Goal: Task Accomplishment & Management: Complete application form

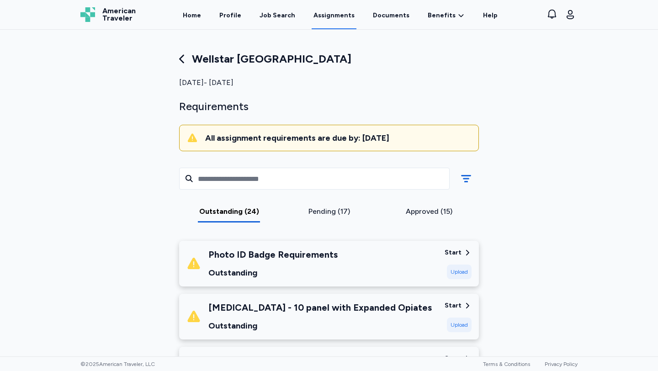
click at [332, 241] on div "Photo ID Badge Requirements Outstanding Start Upload" at bounding box center [329, 264] width 300 height 46
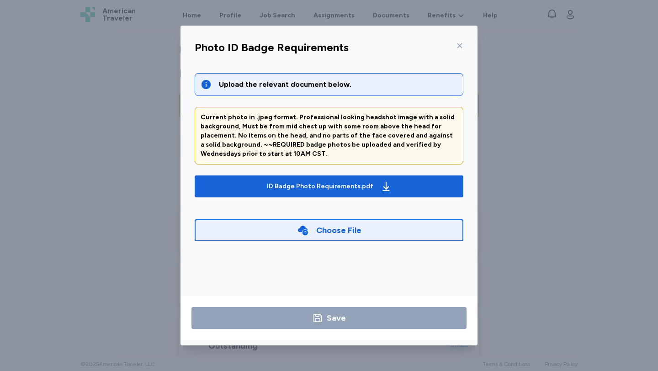
click at [608, 202] on div "Photo ID Badge Requirements Upload the relevant document below. Current photo i…" at bounding box center [329, 185] width 658 height 371
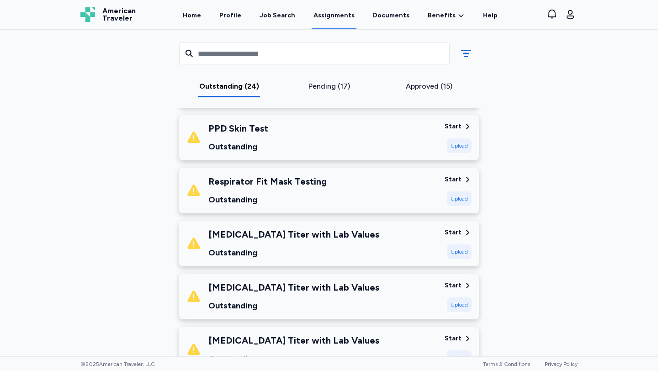
scroll to position [728, 0]
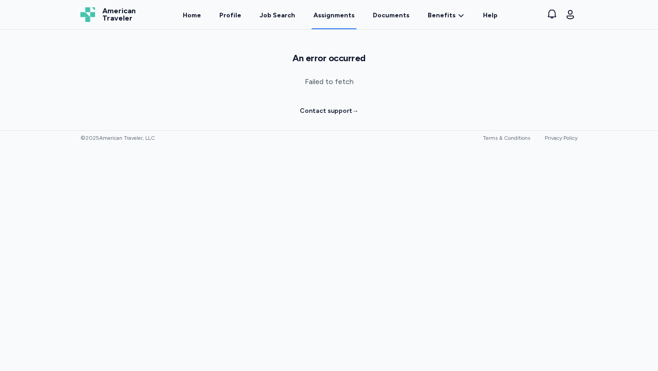
click at [344, 13] on link "Assignments" at bounding box center [334, 15] width 45 height 28
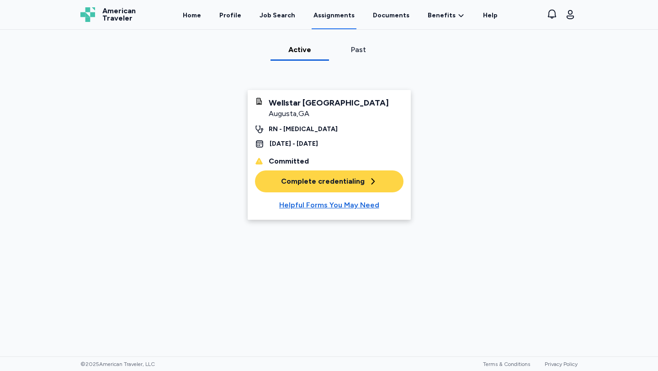
click at [326, 187] on div "Complete credentialing" at bounding box center [329, 181] width 96 height 11
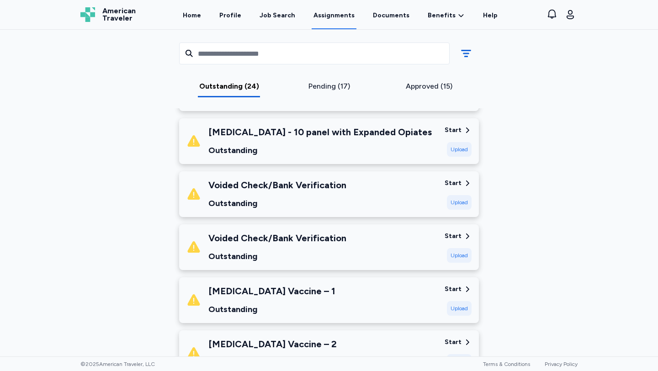
scroll to position [174, 0]
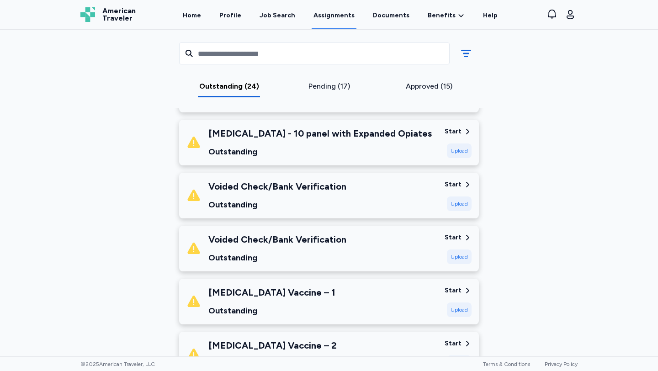
click at [454, 132] on div "Start" at bounding box center [453, 131] width 17 height 9
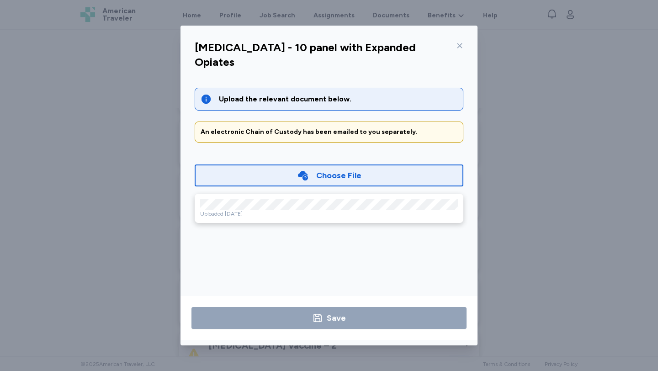
click at [457, 45] on icon at bounding box center [459, 45] width 7 height 7
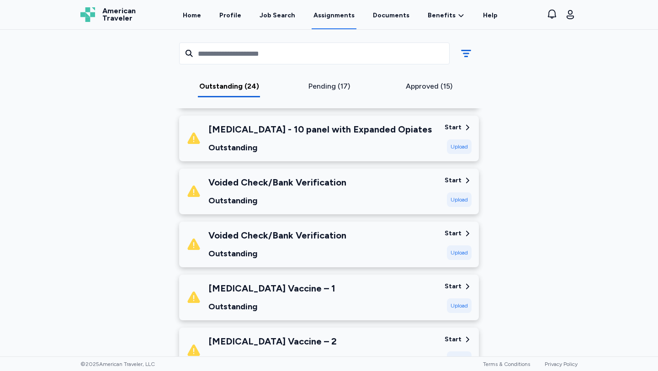
scroll to position [176, 0]
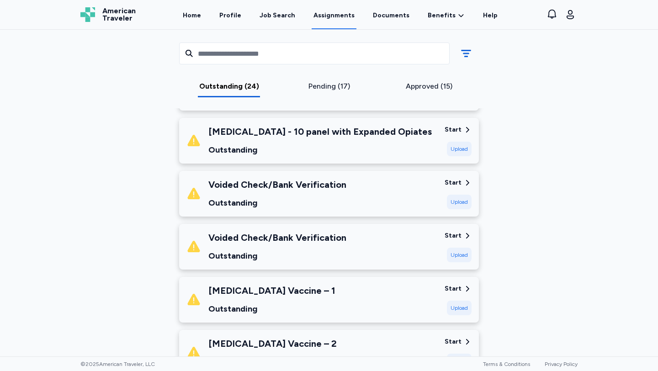
click at [341, 90] on div "Pending (17)" at bounding box center [329, 86] width 93 height 11
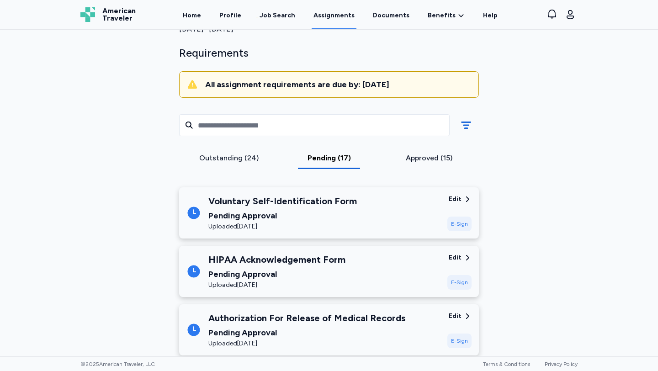
scroll to position [53, 0]
click at [432, 166] on div "Approved (15)" at bounding box center [429, 162] width 100 height 16
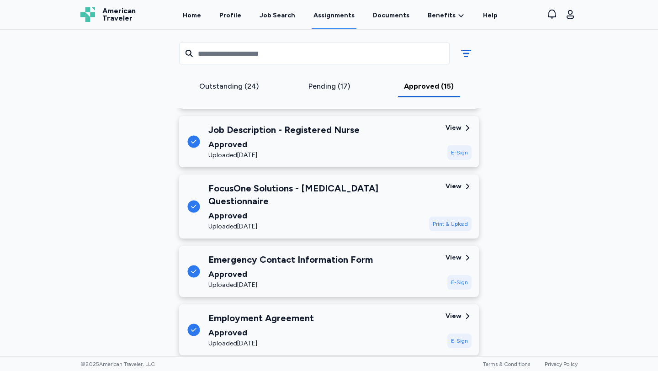
scroll to position [669, 0]
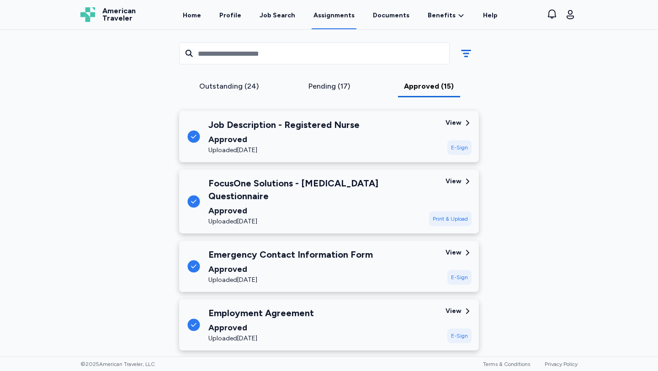
click at [456, 248] on div "View" at bounding box center [454, 252] width 16 height 9
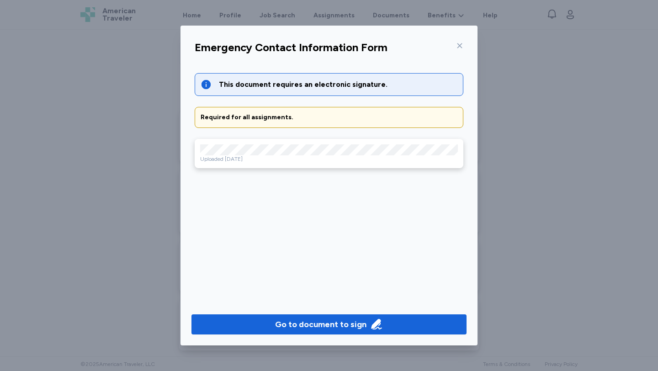
click at [459, 44] on icon at bounding box center [460, 45] width 5 height 5
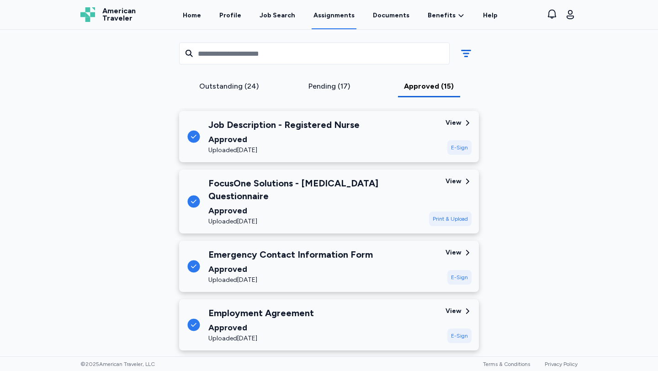
click at [227, 88] on div "Outstanding (24)" at bounding box center [229, 86] width 93 height 11
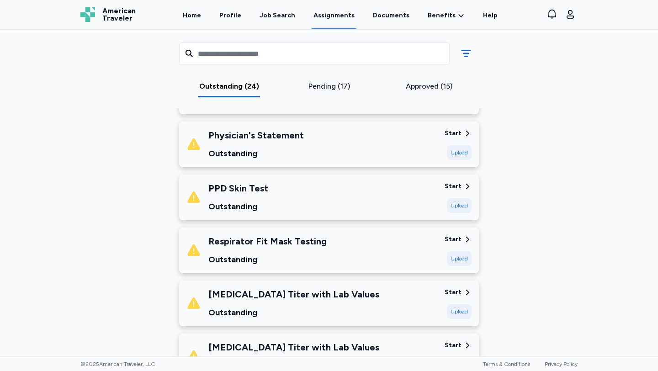
scroll to position [645, 0]
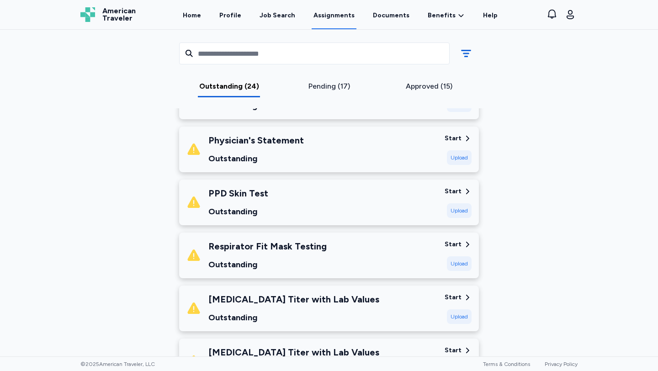
click at [458, 136] on div "Start" at bounding box center [453, 138] width 17 height 9
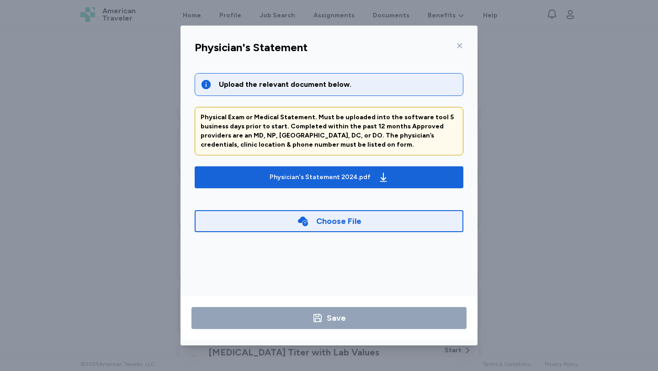
click at [340, 220] on div "Choose File" at bounding box center [338, 221] width 45 height 13
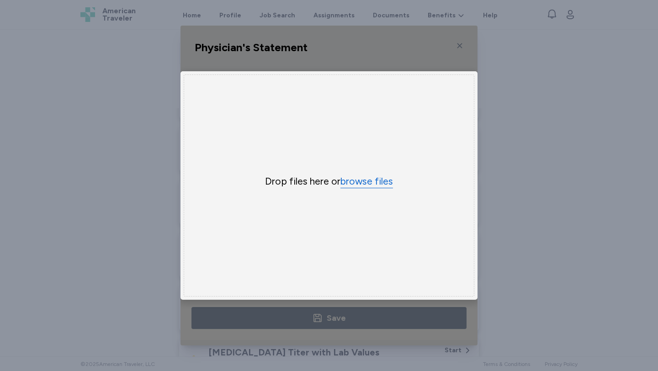
click at [363, 185] on button "browse files" at bounding box center [367, 181] width 53 height 13
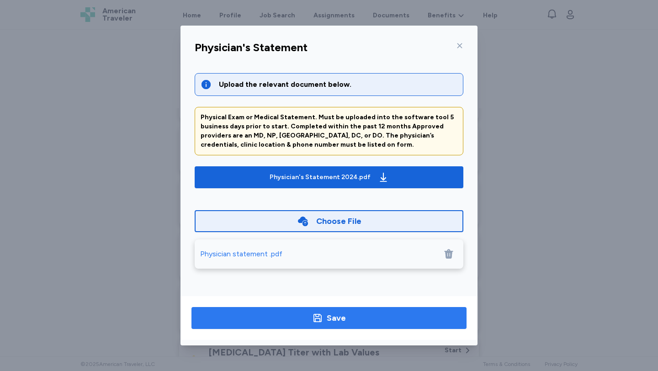
click at [348, 315] on span "Save" at bounding box center [329, 318] width 261 height 13
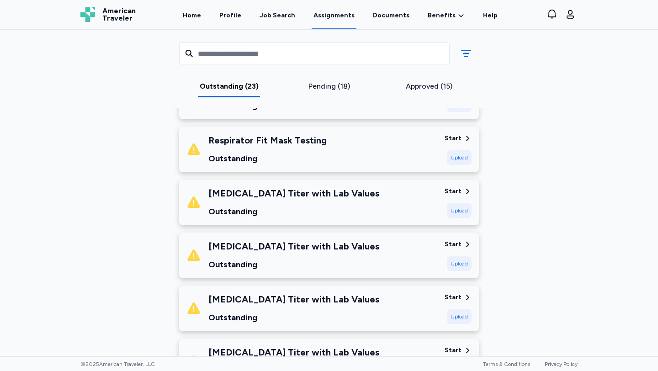
click at [454, 133] on div "Respirator Fit Mask Testing Outstanding Start Upload" at bounding box center [329, 150] width 300 height 46
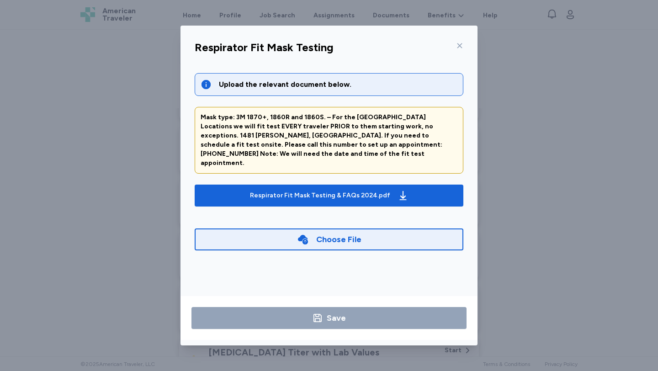
click at [462, 45] on icon at bounding box center [459, 45] width 7 height 7
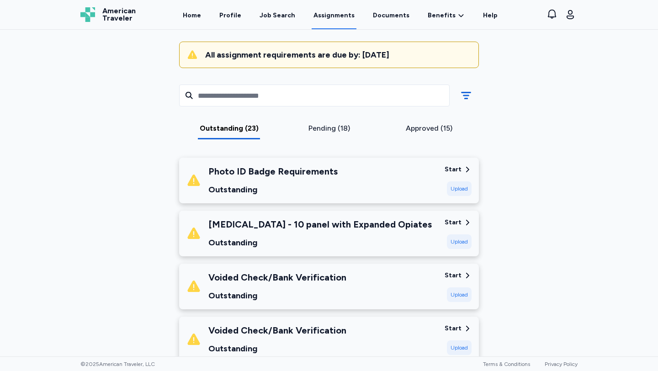
scroll to position [85, 0]
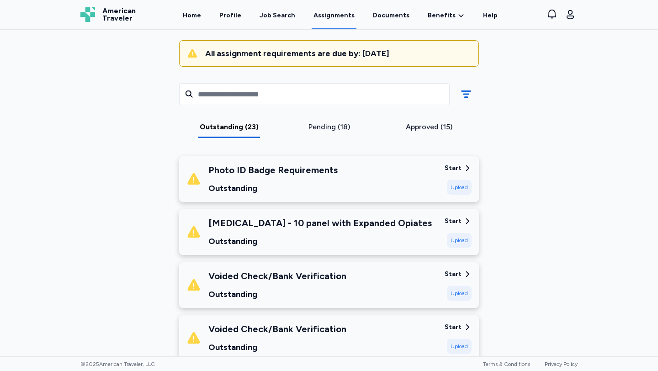
click at [455, 217] on div "Start" at bounding box center [453, 221] width 17 height 9
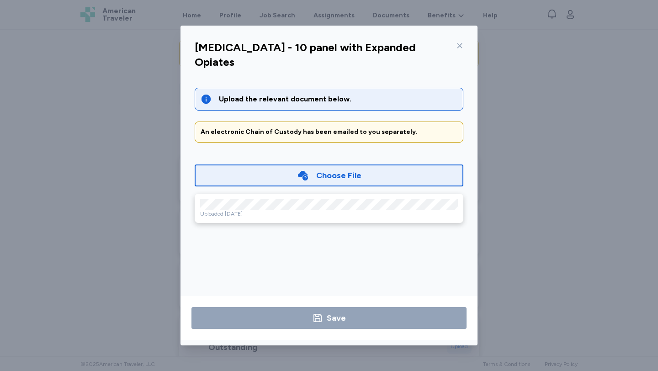
click at [380, 177] on div "Choose File Uploaded Sep 12, 2025 Save" at bounding box center [329, 188] width 269 height 69
click at [458, 47] on icon at bounding box center [460, 45] width 5 height 5
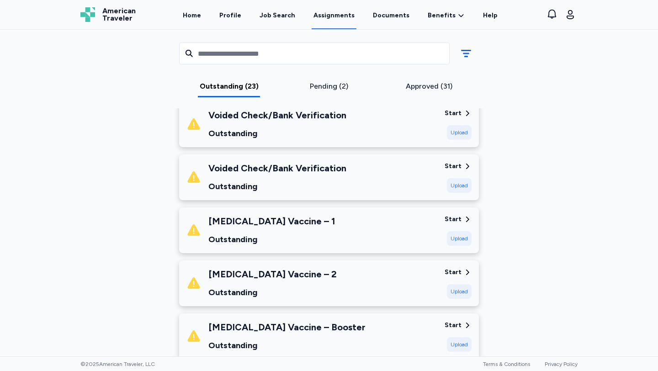
scroll to position [0, 0]
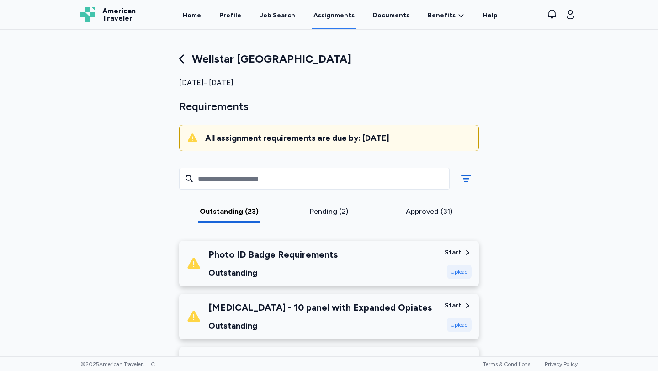
click at [449, 252] on div "Start" at bounding box center [453, 252] width 17 height 9
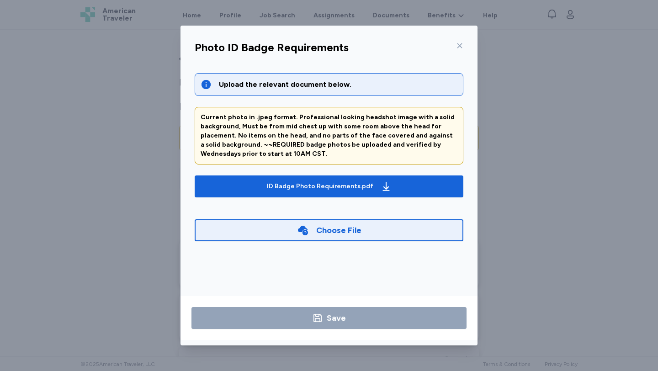
click at [345, 238] on div "Choose File" at bounding box center [329, 230] width 269 height 22
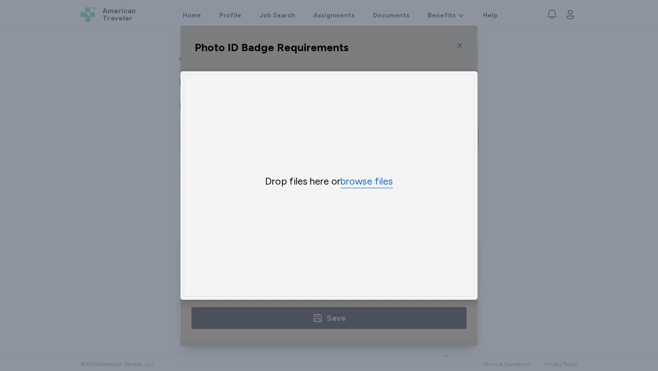
click at [364, 181] on button "browse files" at bounding box center [367, 181] width 53 height 13
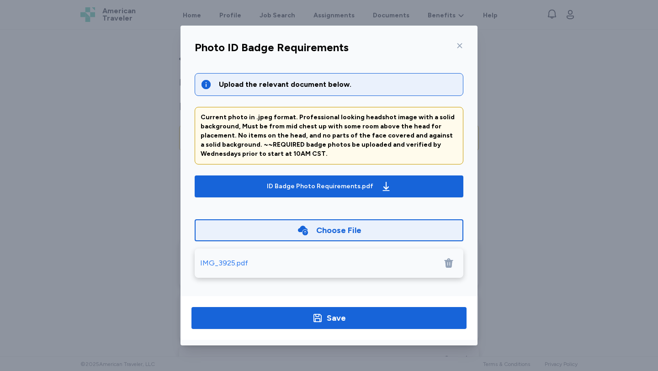
click at [224, 258] on div "IMG_3925.pdf" at bounding box center [224, 263] width 48 height 11
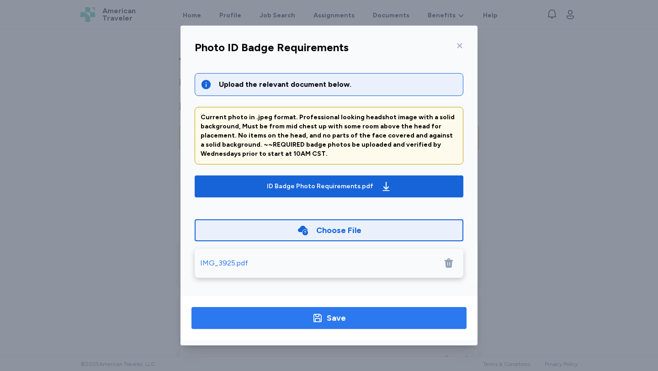
click at [335, 317] on div "Save" at bounding box center [336, 318] width 19 height 13
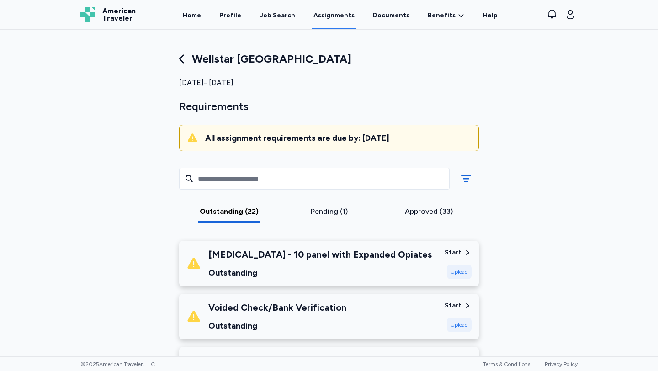
click at [459, 251] on div "Start" at bounding box center [453, 252] width 17 height 9
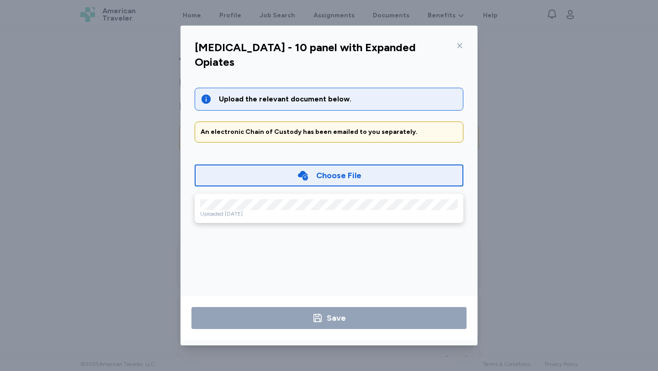
click at [460, 48] on icon at bounding box center [459, 45] width 7 height 7
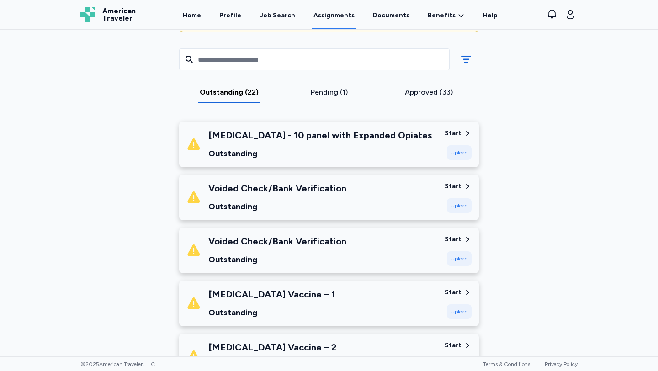
scroll to position [125, 0]
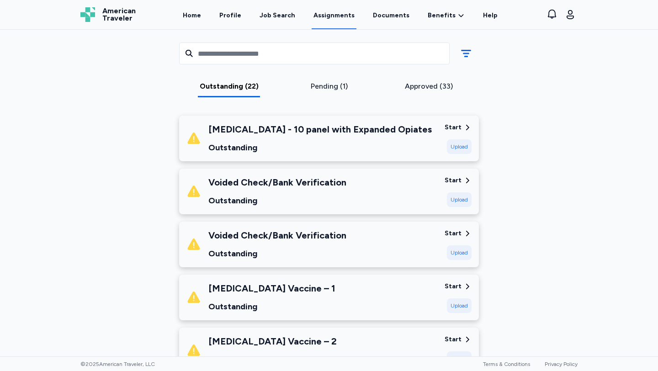
click at [457, 183] on div "Start" at bounding box center [453, 180] width 17 height 9
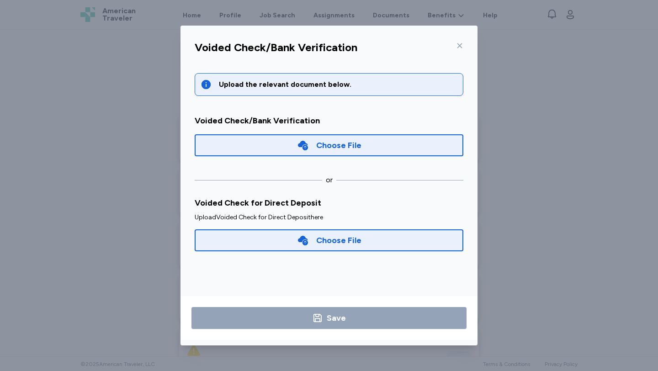
click at [316, 246] on div "Choose File" at bounding box center [338, 240] width 45 height 13
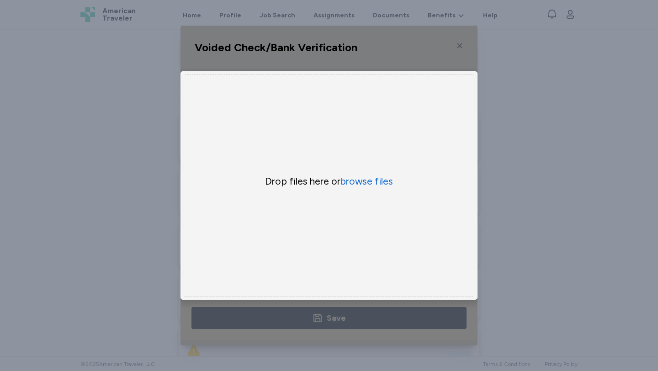
click at [363, 179] on button "browse files" at bounding box center [367, 181] width 53 height 13
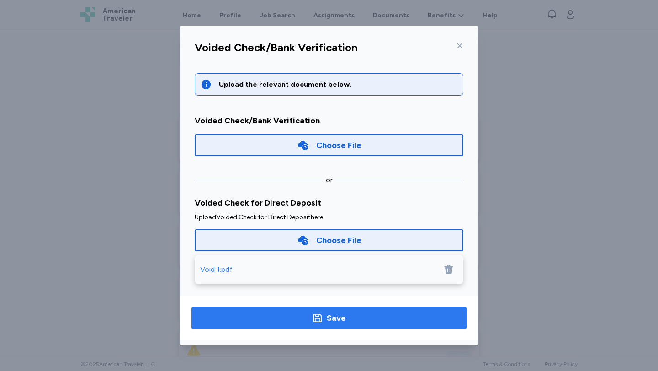
click at [354, 321] on span "Save" at bounding box center [329, 318] width 261 height 13
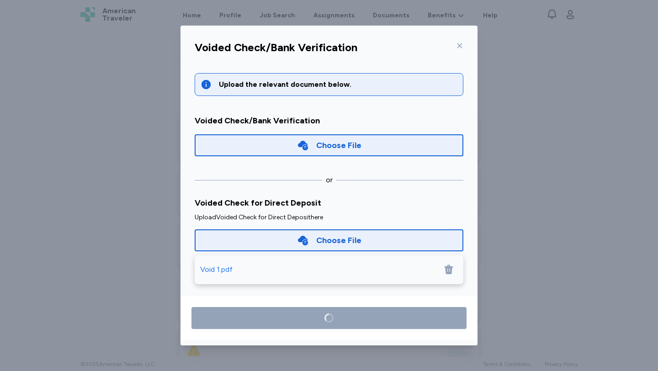
scroll to position [5, 0]
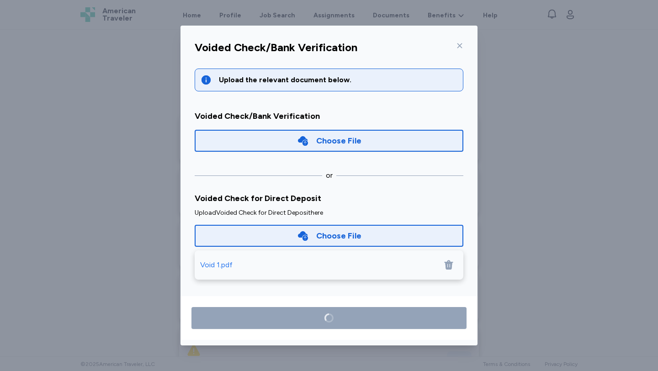
click at [450, 265] on icon at bounding box center [448, 266] width 9 height 10
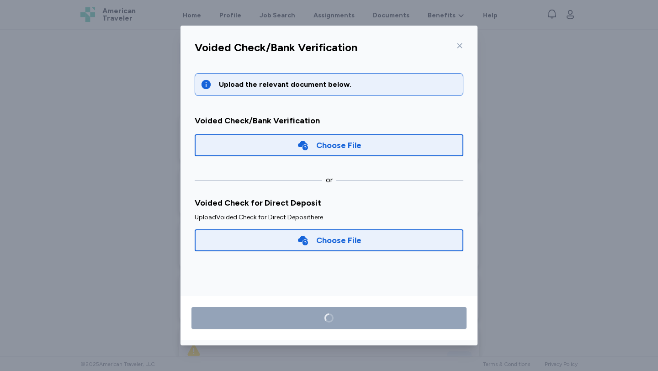
scroll to position [0, 0]
click at [460, 45] on icon at bounding box center [460, 45] width 5 height 5
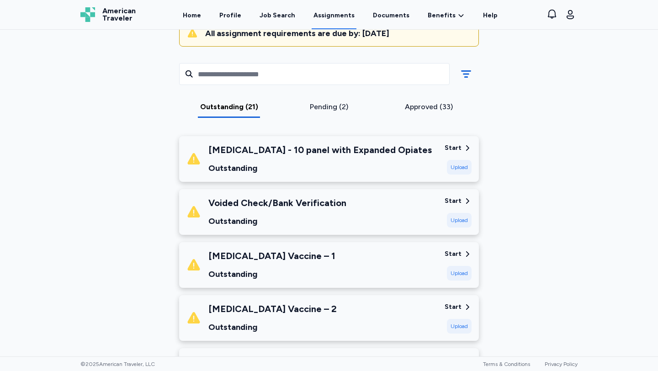
scroll to position [107, 0]
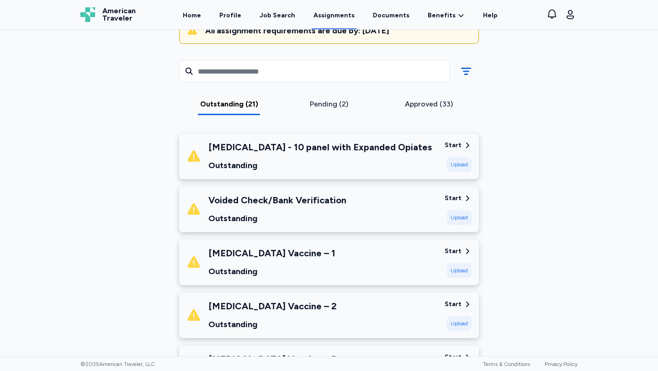
click at [315, 107] on div "Pending (2)" at bounding box center [329, 104] width 93 height 11
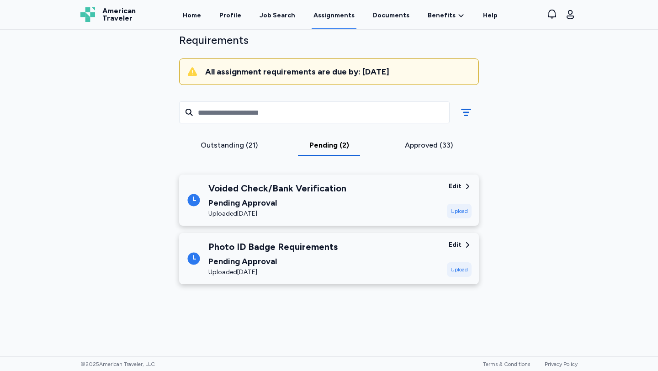
click at [295, 213] on div "Uploaded Sep 15, 2025" at bounding box center [277, 213] width 138 height 9
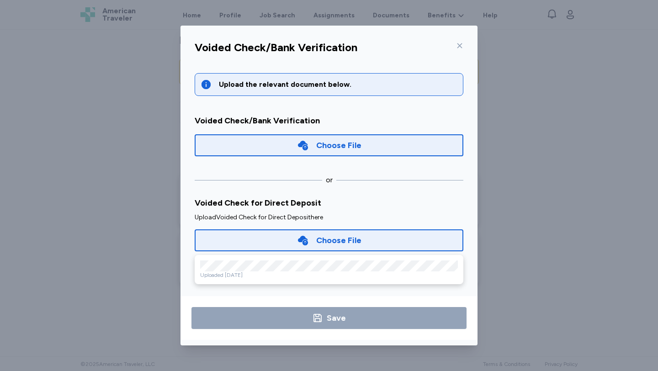
click at [464, 45] on div "Voided Check/Bank Verification" at bounding box center [328, 50] width 283 height 24
click at [459, 43] on icon at bounding box center [459, 45] width 7 height 7
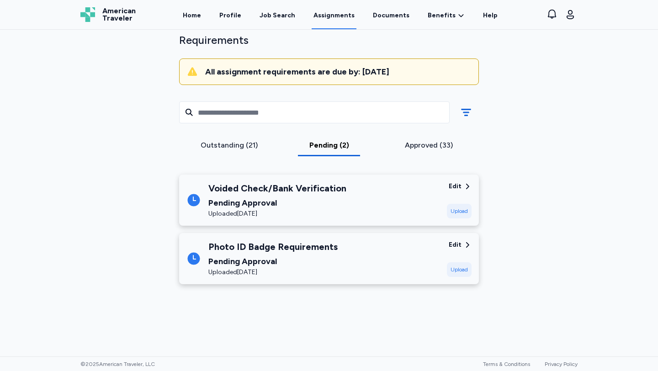
click at [245, 144] on div "Outstanding (21)" at bounding box center [229, 145] width 93 height 11
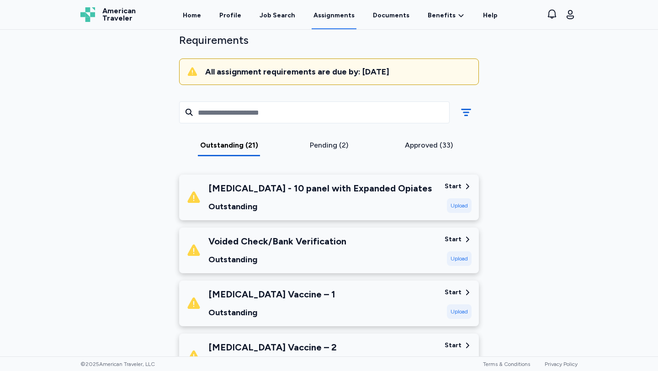
scroll to position [107, 0]
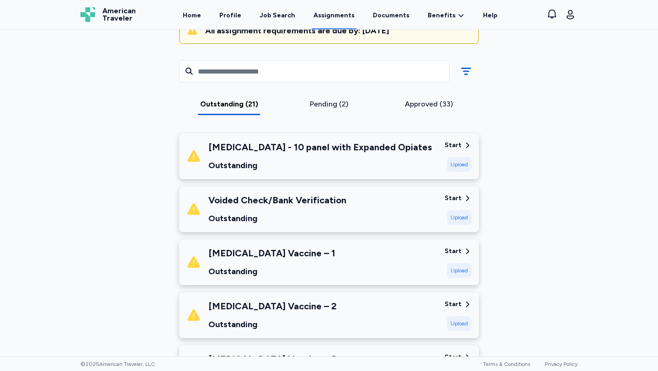
click at [451, 197] on div "Start" at bounding box center [453, 198] width 17 height 9
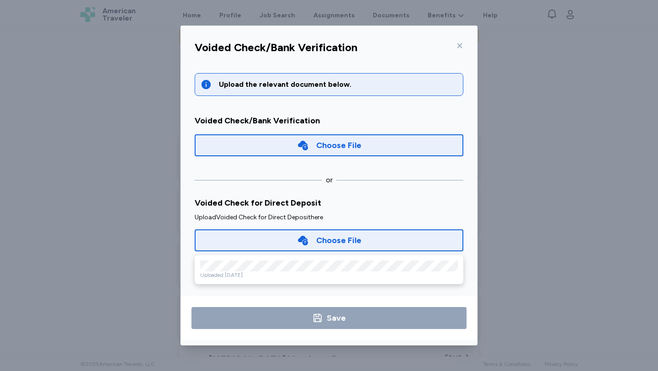
click at [464, 44] on div "Voided Check/Bank Verification" at bounding box center [328, 50] width 283 height 24
click at [459, 48] on icon at bounding box center [459, 45] width 7 height 7
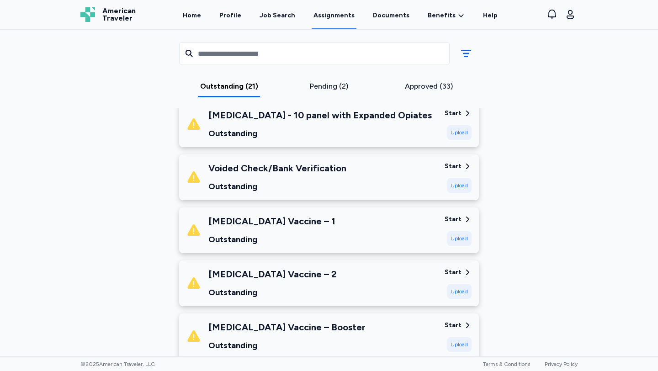
scroll to position [140, 0]
click at [447, 166] on div "Start" at bounding box center [453, 165] width 17 height 9
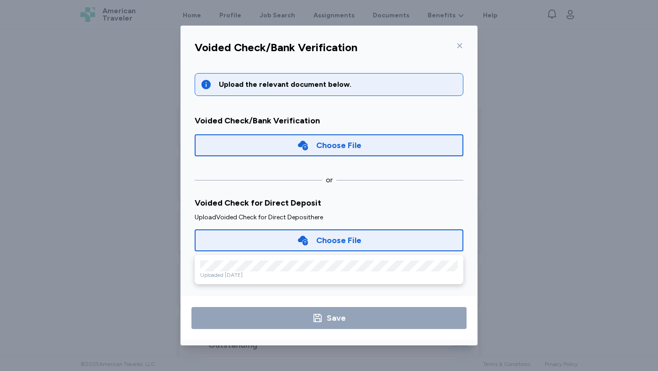
click at [327, 243] on div "Choose File" at bounding box center [338, 240] width 45 height 13
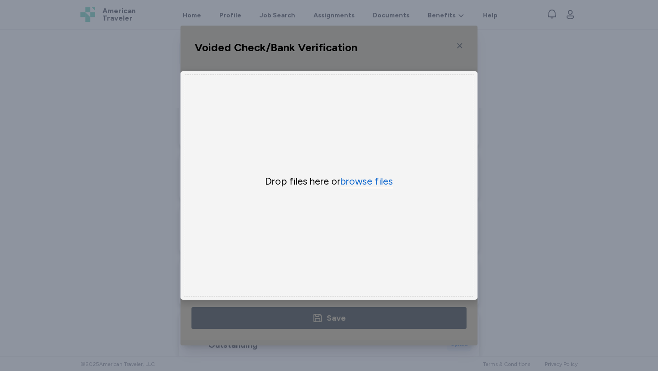
click at [367, 183] on button "browse files" at bounding box center [367, 181] width 53 height 13
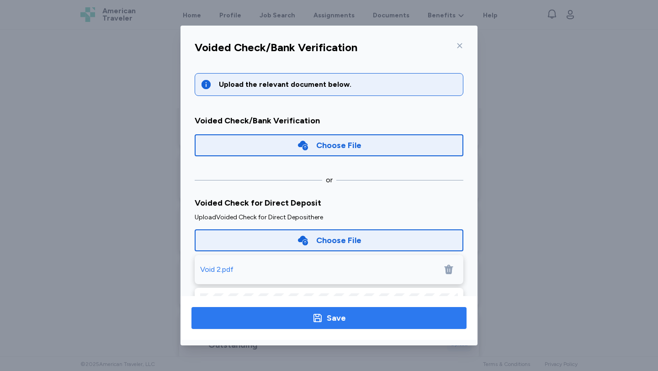
click at [365, 316] on span "Save" at bounding box center [329, 318] width 261 height 13
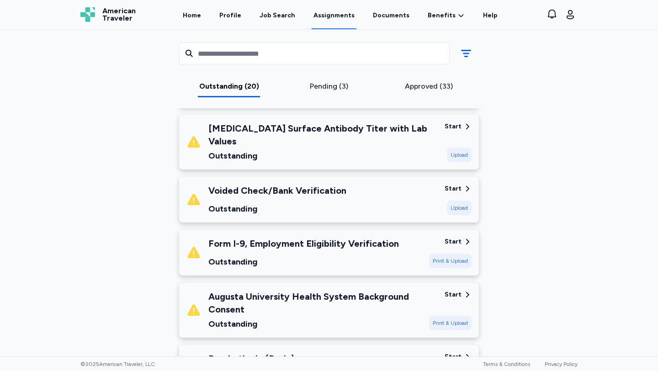
scroll to position [763, 0]
click at [447, 184] on div "Start" at bounding box center [453, 188] width 17 height 9
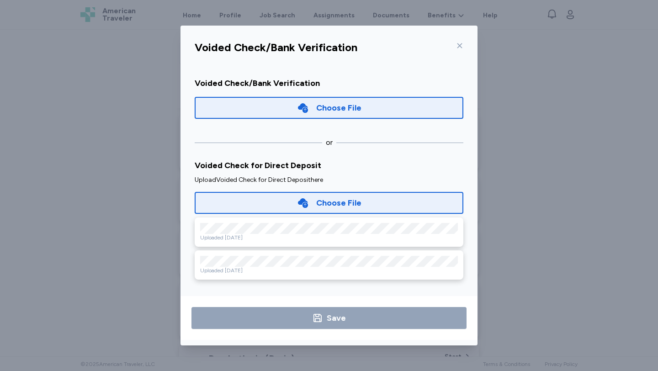
scroll to position [0, 0]
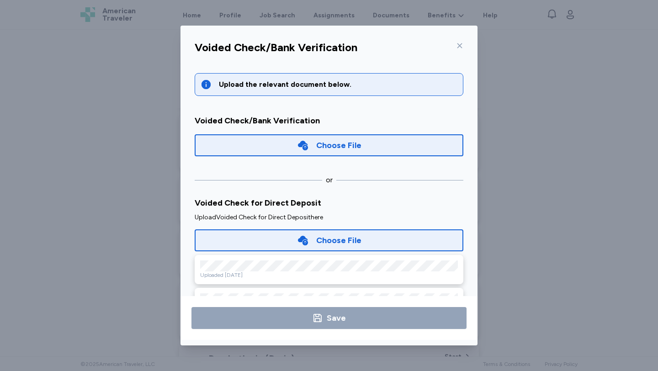
click at [458, 44] on icon at bounding box center [459, 45] width 7 height 7
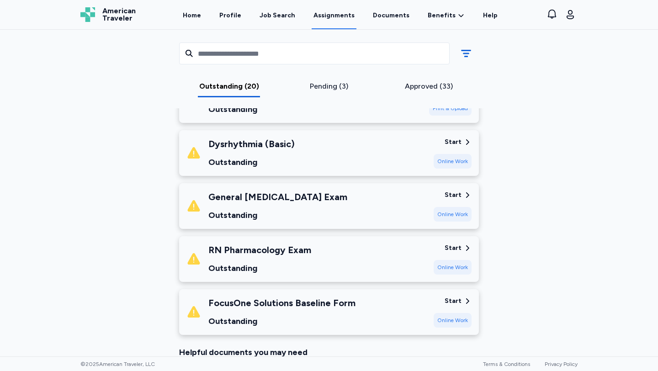
scroll to position [978, 0]
click at [460, 296] on div "Start" at bounding box center [453, 300] width 17 height 9
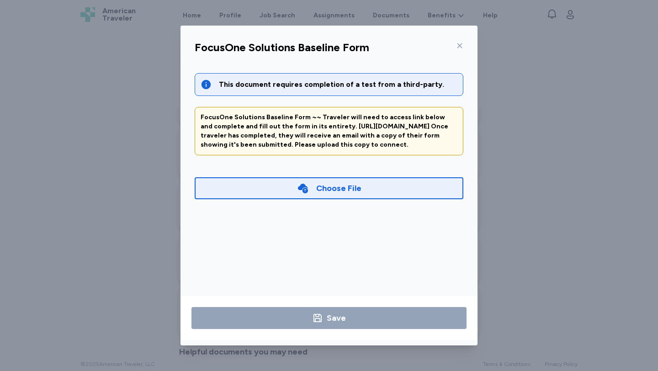
click at [469, 35] on div "FocusOne Solutions Baseline Form This document requires completion of a test fr…" at bounding box center [329, 186] width 297 height 320
click at [462, 46] on icon at bounding box center [459, 45] width 7 height 7
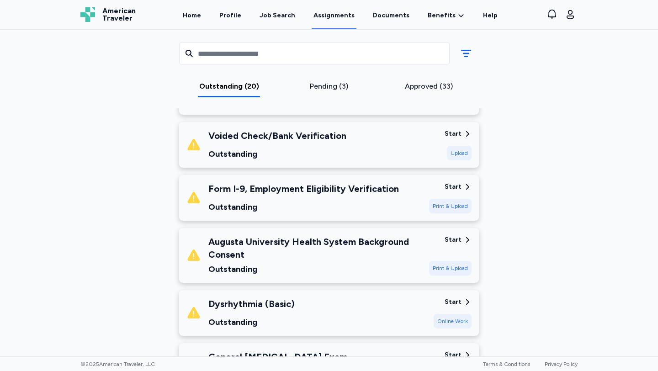
scroll to position [818, 0]
click at [461, 235] on div "Start" at bounding box center [453, 239] width 17 height 9
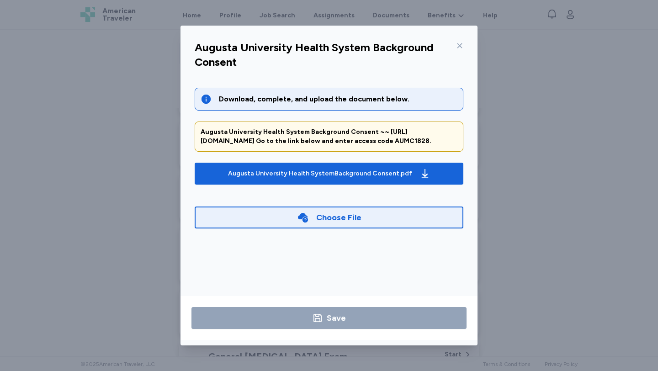
click at [320, 224] on div "Choose File" at bounding box center [338, 217] width 45 height 13
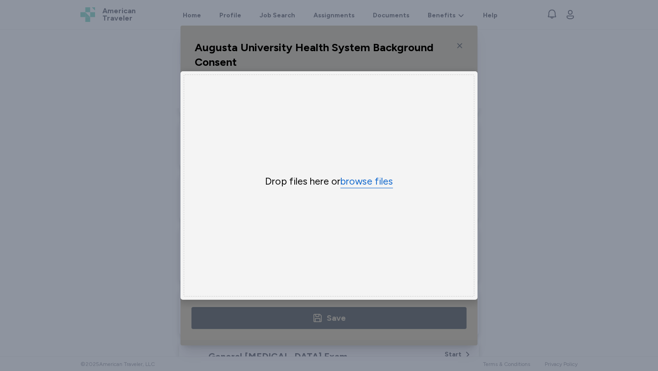
click at [370, 180] on button "browse files" at bounding box center [367, 181] width 53 height 13
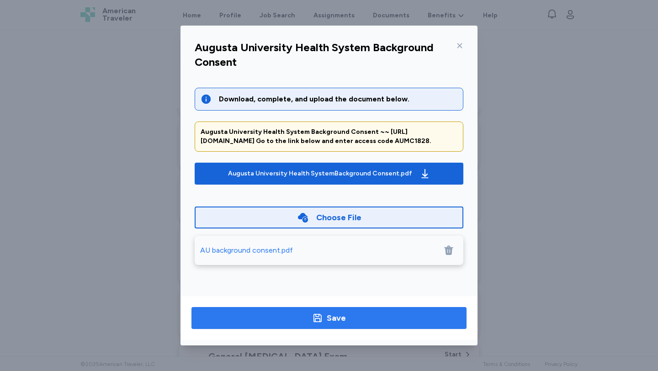
click at [337, 319] on div "Save" at bounding box center [336, 318] width 19 height 13
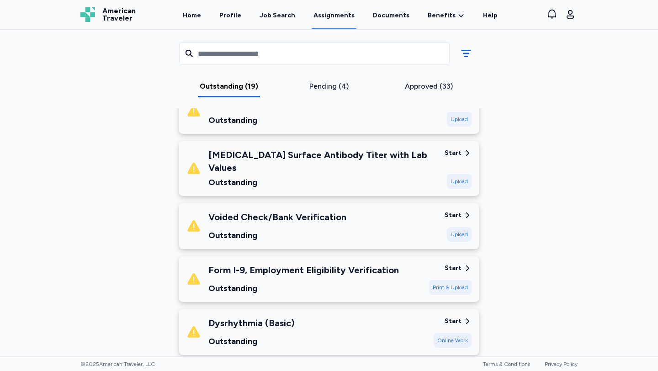
scroll to position [732, 0]
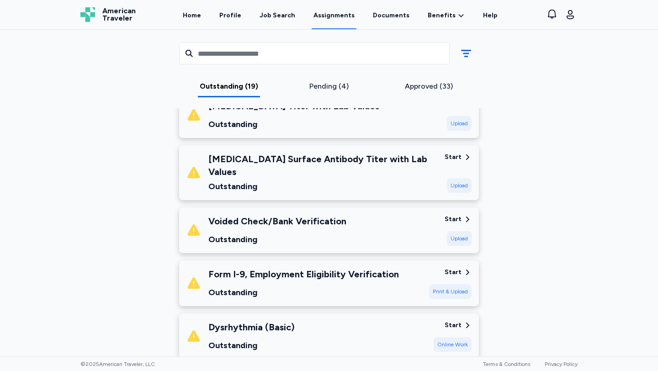
click at [453, 268] on div "Start" at bounding box center [453, 272] width 17 height 9
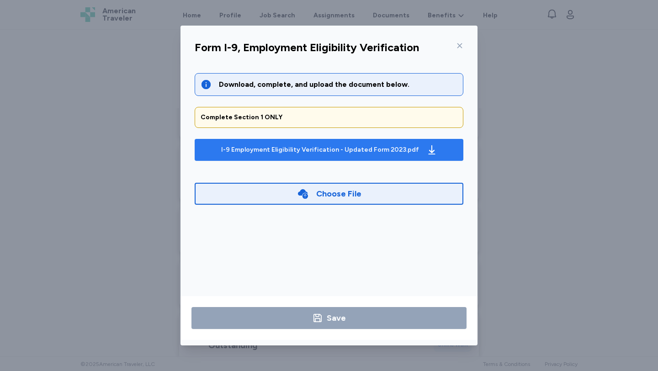
click at [309, 154] on div "I-9 Employment Eligibility Verification - Updated Form 2023.pdf" at bounding box center [320, 149] width 198 height 9
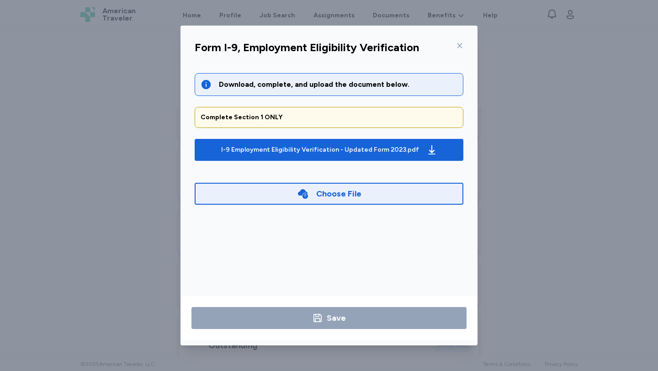
click at [278, 189] on div "Choose File" at bounding box center [329, 194] width 269 height 22
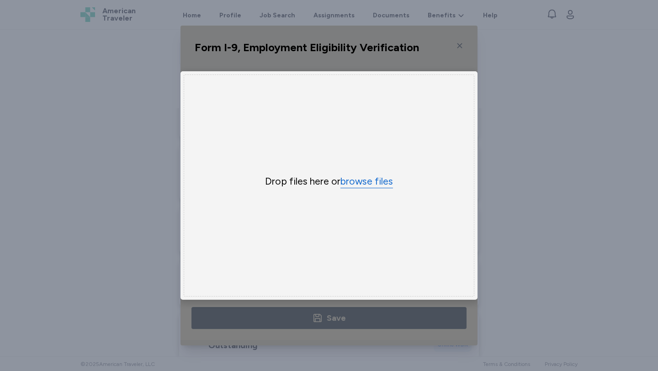
click at [355, 179] on button "browse files" at bounding box center [367, 181] width 53 height 13
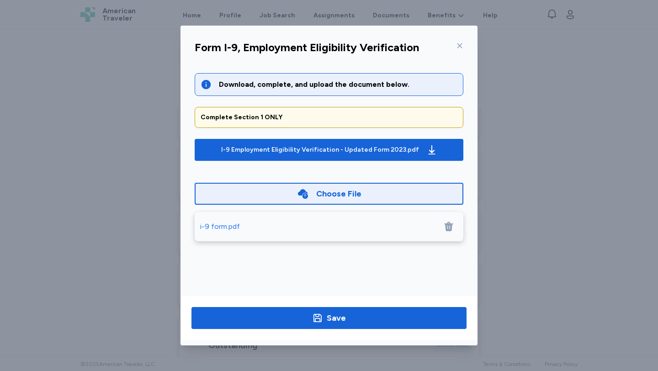
click at [227, 224] on div "i-9 form.pdf" at bounding box center [220, 226] width 40 height 11
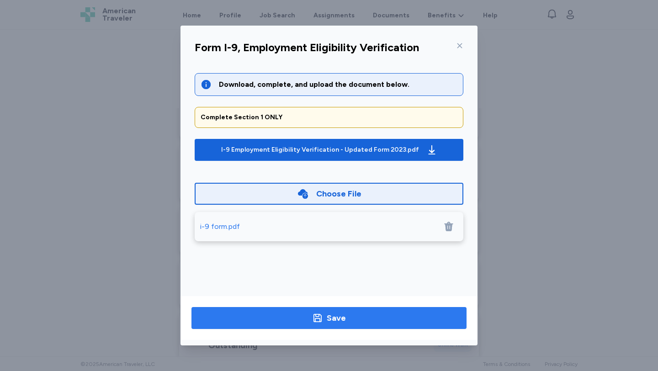
click at [282, 327] on button "Save" at bounding box center [329, 318] width 275 height 22
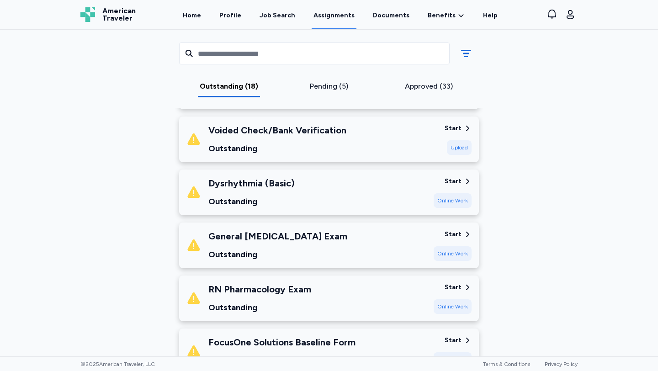
scroll to position [820, 0]
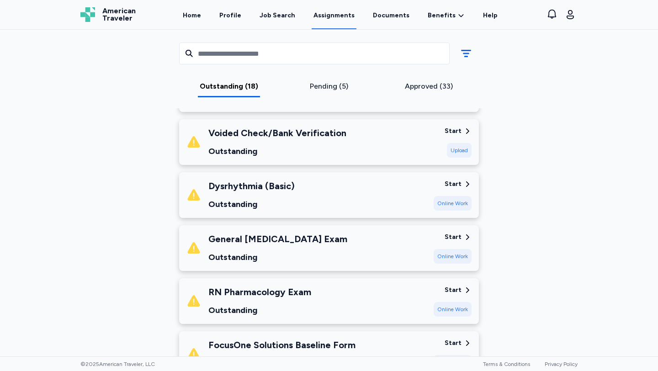
click at [458, 180] on div "Start" at bounding box center [453, 184] width 17 height 9
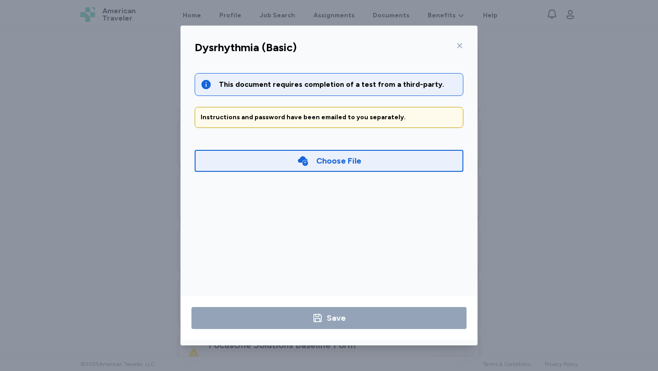
click at [375, 166] on div "Choose File" at bounding box center [329, 161] width 269 height 22
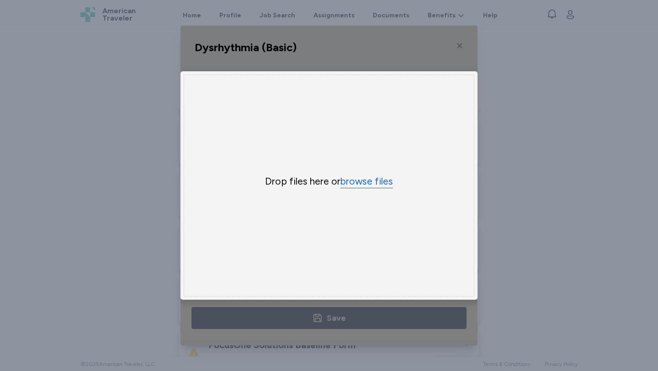
click at [365, 182] on button "browse files" at bounding box center [367, 181] width 53 height 13
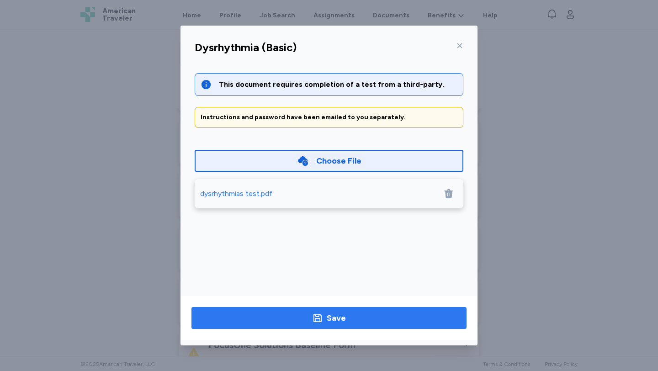
click at [348, 317] on span "Save" at bounding box center [329, 318] width 261 height 13
